Goal: Check status: Check status

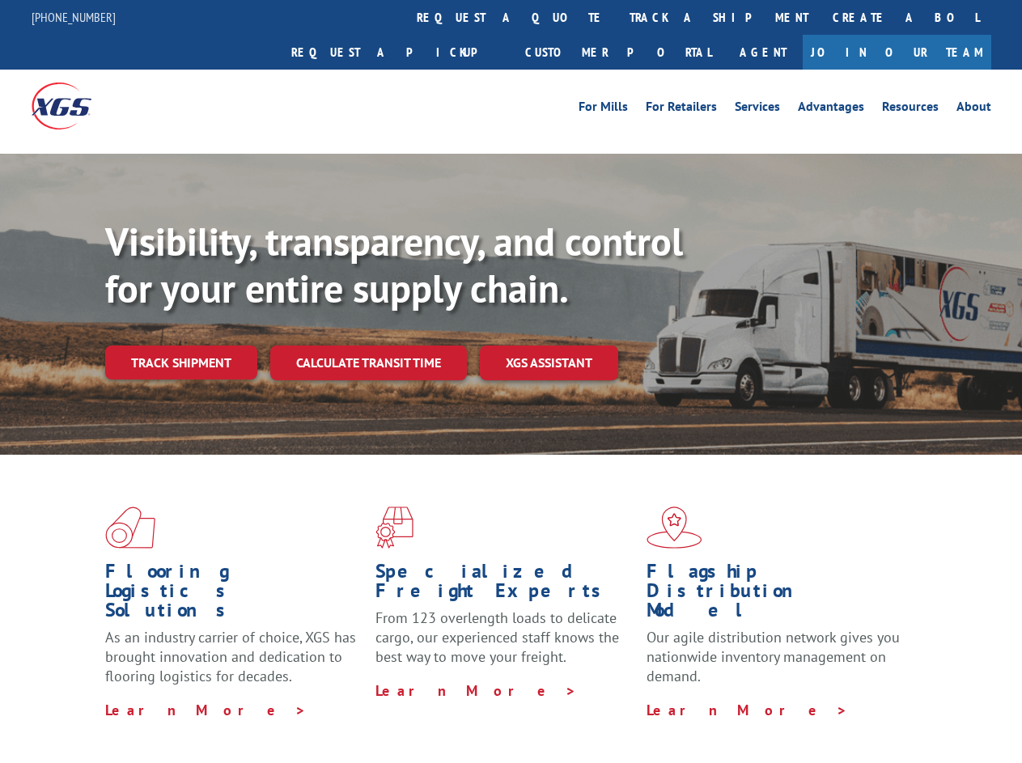
click at [511, 381] on div "Visibility, transparency, and control for your entire supply chain. Track shipm…" at bounding box center [563, 332] width 917 height 226
click at [618, 17] on link "track a shipment" at bounding box center [719, 17] width 203 height 35
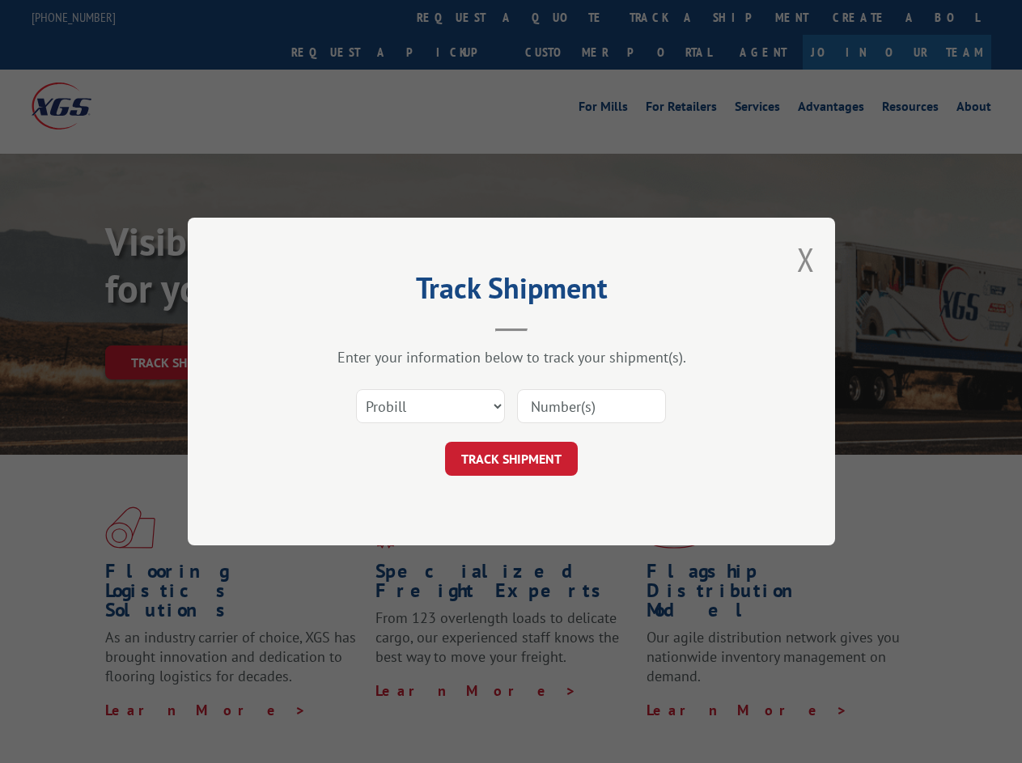
click at [565, 17] on div "Track Shipment Enter your information below to track your shipment(s). Select c…" at bounding box center [511, 381] width 1022 height 763
click at [666, 17] on div "Track Shipment Enter your information below to track your shipment(s). Select c…" at bounding box center [511, 381] width 1022 height 763
click at [181, 327] on div "Track Shipment Enter your information below to track your shipment(s). Select c…" at bounding box center [511, 381] width 1022 height 763
click at [368, 327] on header "Track Shipment" at bounding box center [512, 304] width 486 height 55
click at [550, 327] on header "Track Shipment" at bounding box center [512, 304] width 486 height 55
